Goal: Check status: Check status

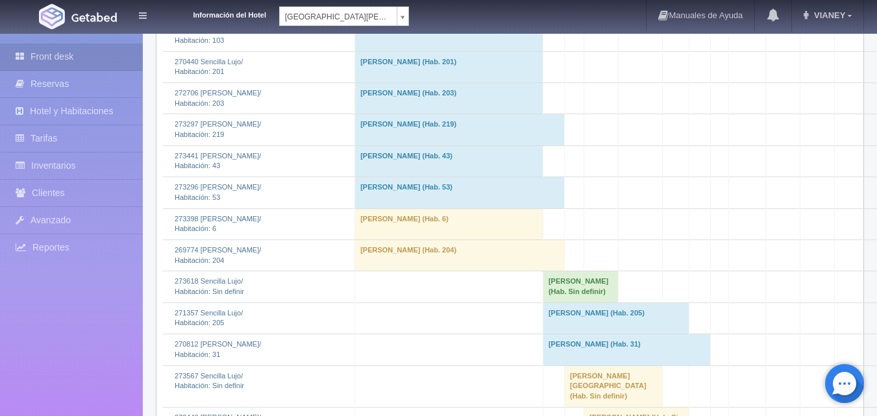
scroll to position [974, 0]
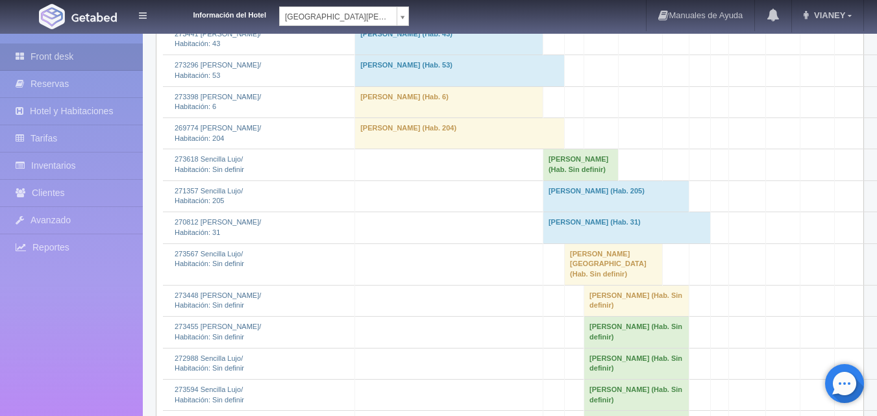
click at [556, 180] on td "[PERSON_NAME] (Hab. Sin definir)" at bounding box center [580, 164] width 75 height 31
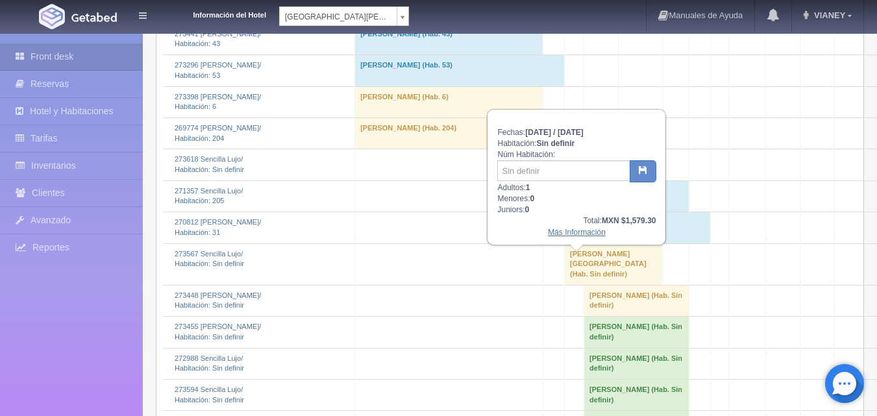
click at [573, 233] on link "Más Información" at bounding box center [577, 232] width 58 height 9
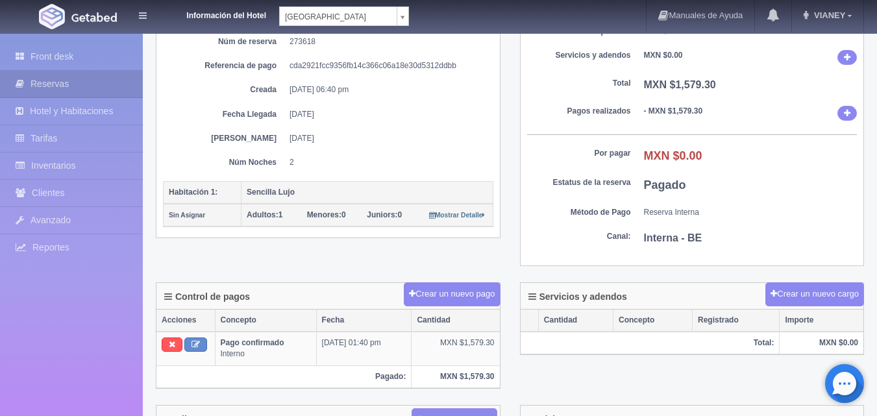
scroll to position [130, 0]
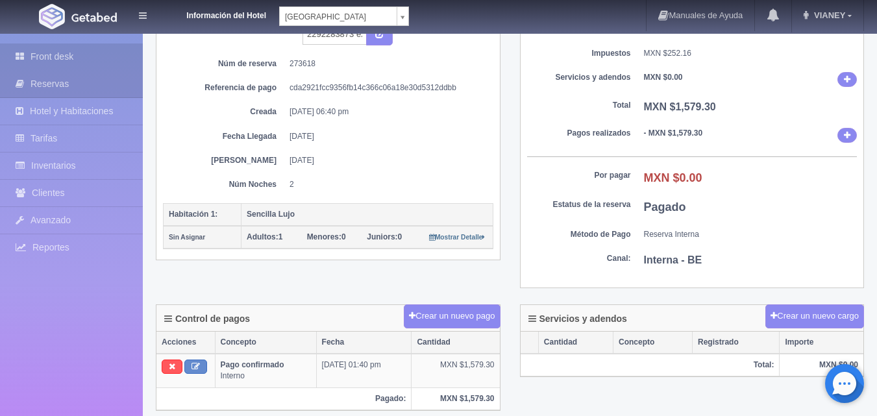
click at [74, 57] on link "Front desk" at bounding box center [71, 56] width 143 height 27
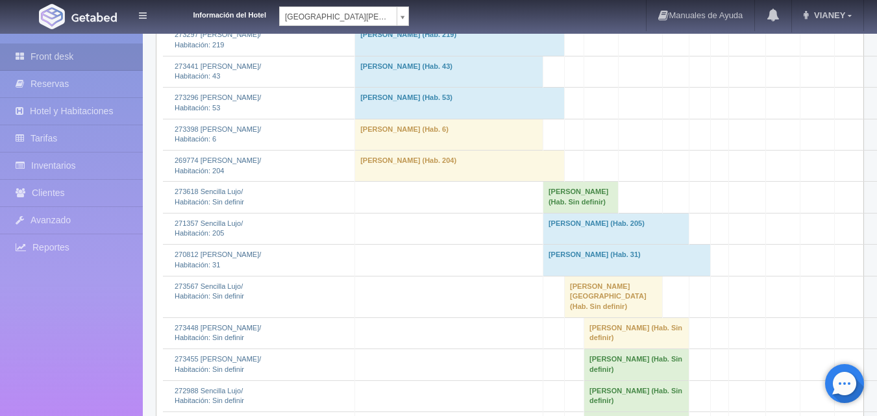
scroll to position [1039, 0]
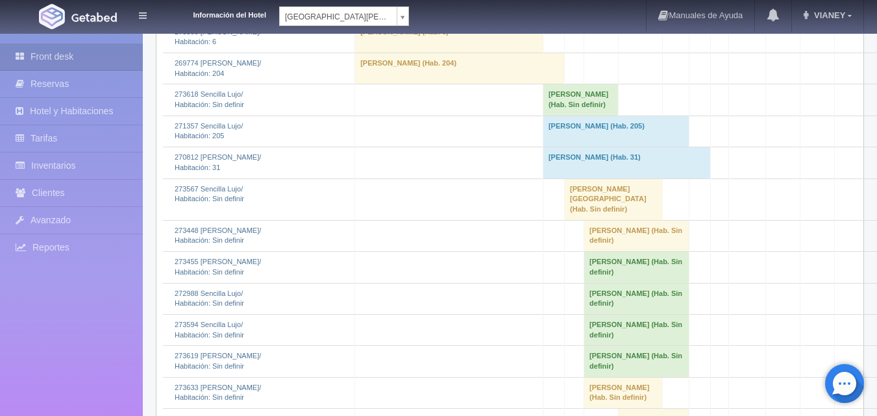
click at [563, 179] on td "[PERSON_NAME] (Hab. 31)" at bounding box center [626, 162] width 167 height 31
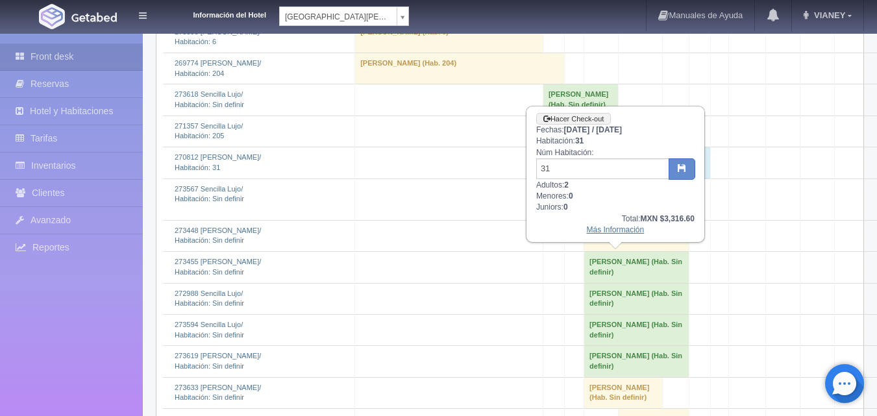
click at [595, 229] on link "Más Información" at bounding box center [616, 229] width 58 height 9
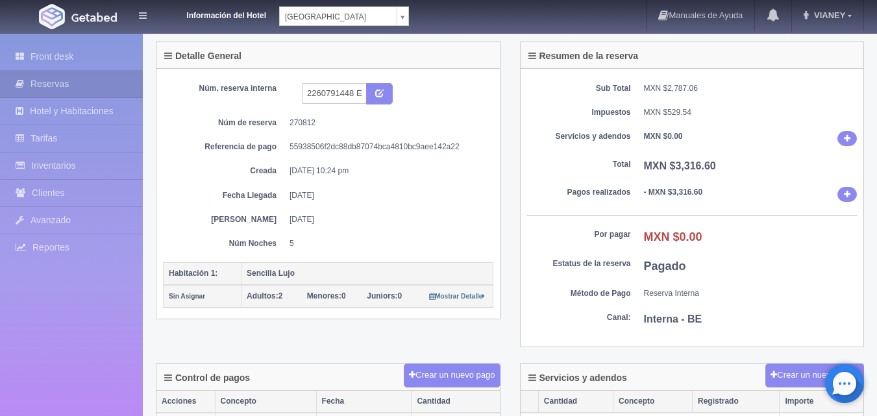
scroll to position [65, 0]
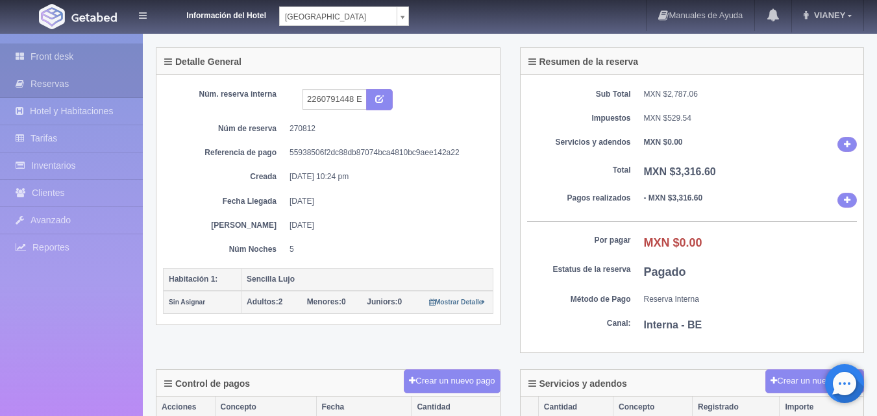
click at [44, 65] on link "Front desk" at bounding box center [71, 56] width 143 height 27
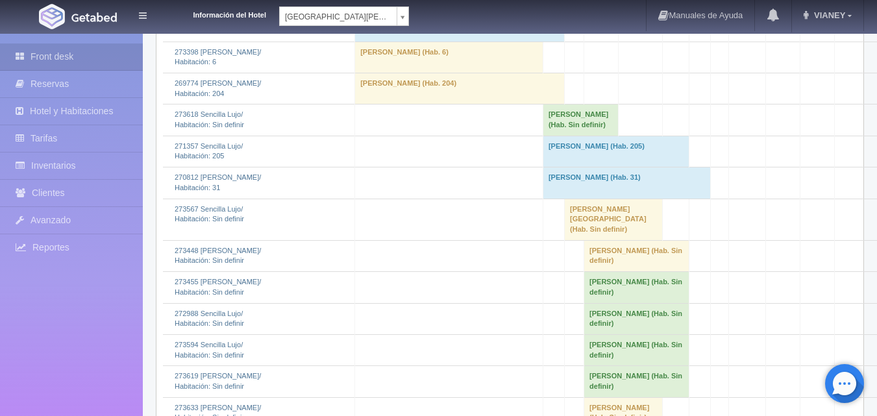
scroll to position [1039, 0]
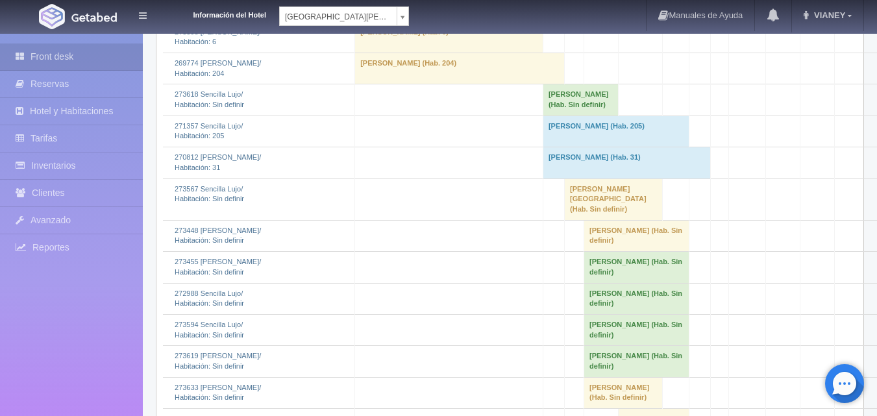
click at [563, 147] on td "Oscar Ochoa (Hab. 205)" at bounding box center [616, 131] width 146 height 31
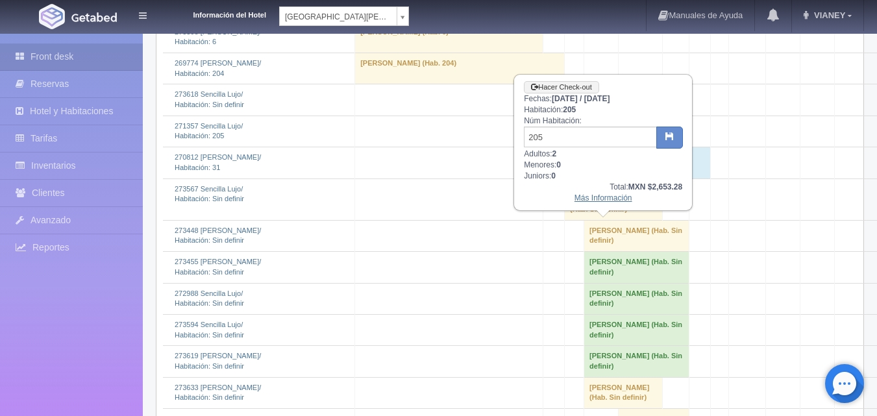
click at [582, 198] on link "Más Información" at bounding box center [603, 197] width 58 height 9
